Goal: Find specific page/section: Find specific page/section

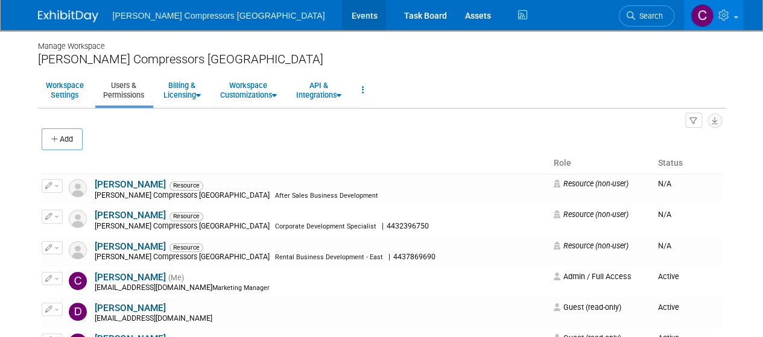
click at [342, 13] on link "Events" at bounding box center [364, 15] width 44 height 30
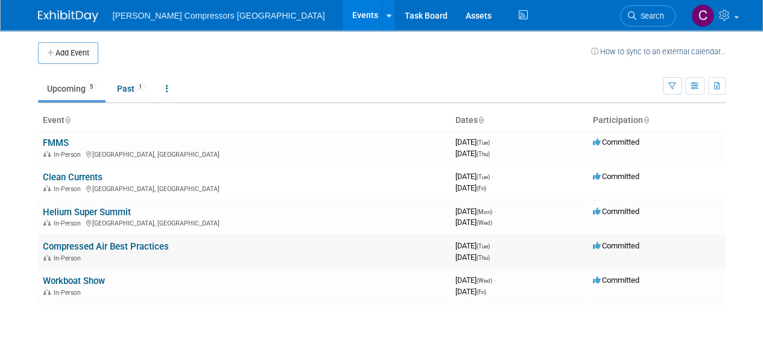
click at [97, 246] on link "Compressed Air Best Practices" at bounding box center [106, 246] width 126 height 11
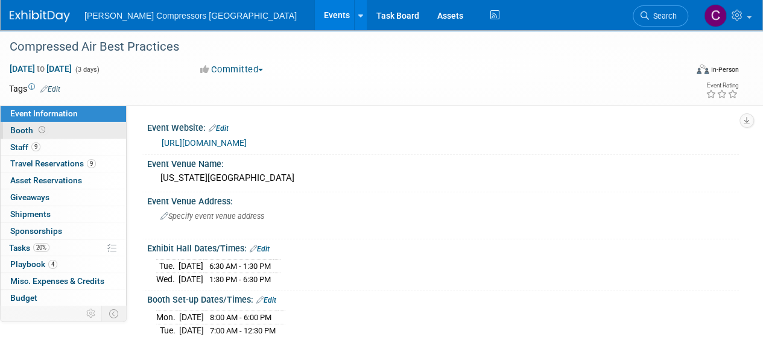
click at [11, 129] on span "Booth" at bounding box center [28, 131] width 37 height 10
